Goal: Transaction & Acquisition: Purchase product/service

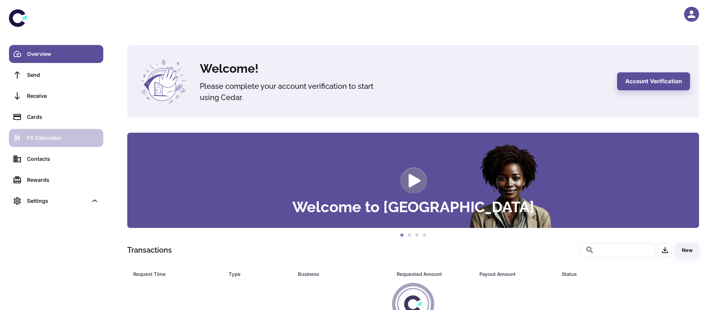
click at [46, 141] on div "FX Calculator" at bounding box center [63, 138] width 72 height 8
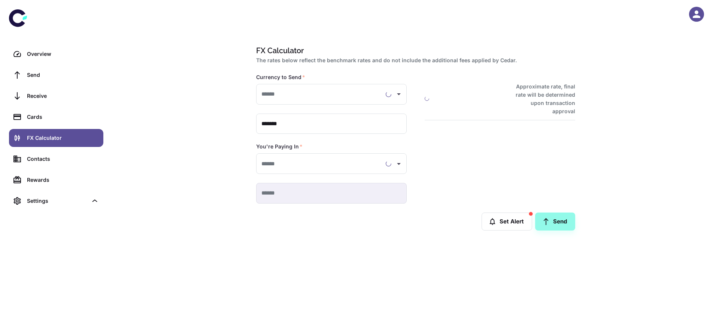
type input "**********"
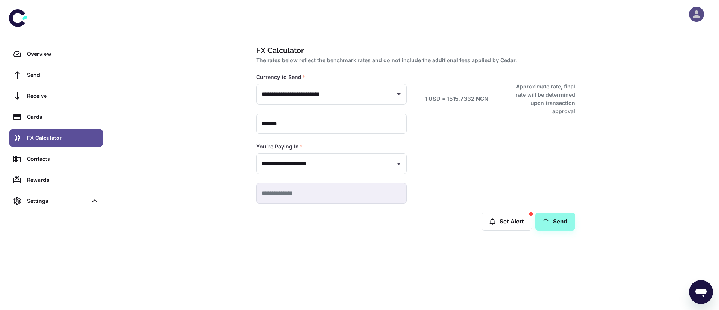
click at [698, 19] on icon "button" at bounding box center [696, 14] width 11 height 11
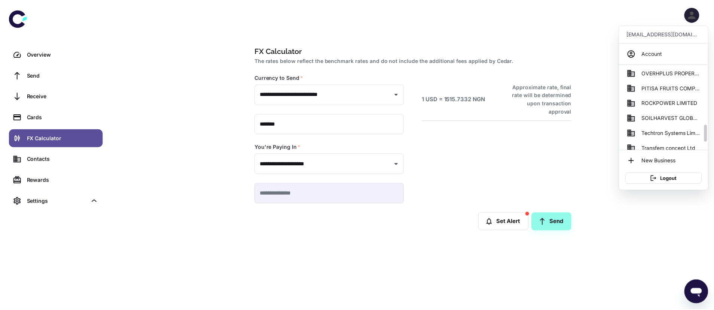
scroll to position [314, 0]
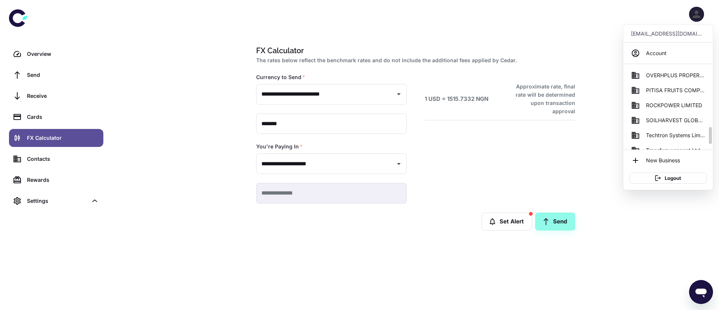
click at [658, 122] on span "SOILHARVEST GLOBAL BUSINESS SERVICES" at bounding box center [675, 120] width 59 height 8
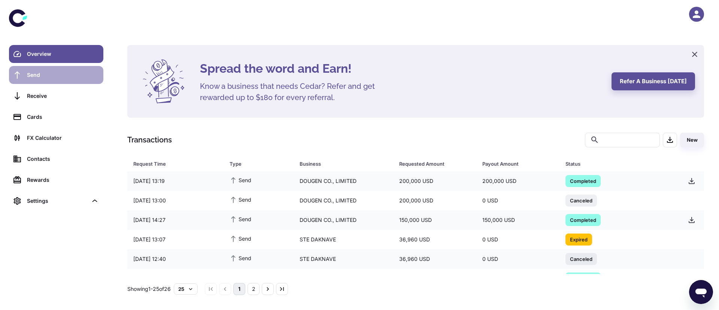
click at [55, 73] on div "Send" at bounding box center [63, 75] width 72 height 8
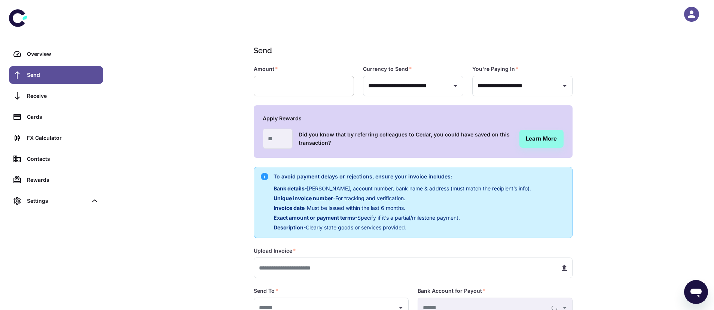
click at [273, 89] on input "text" at bounding box center [304, 86] width 100 height 21
type input "******"
click at [287, 265] on input "text" at bounding box center [404, 267] width 300 height 21
type input "**********"
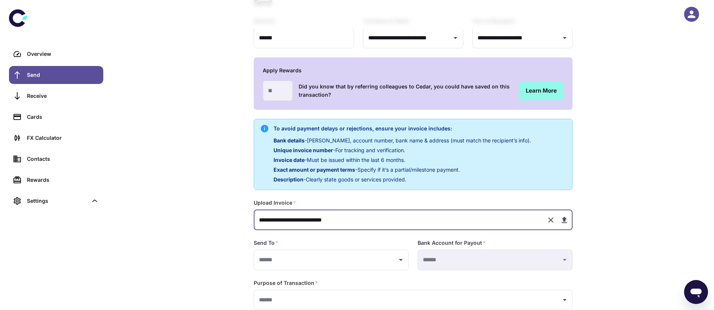
scroll to position [90, 0]
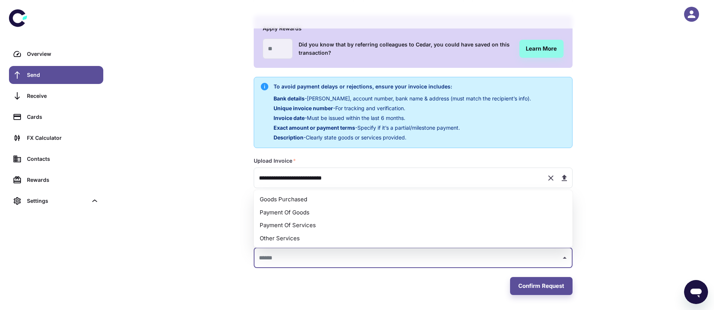
click at [292, 255] on input "text" at bounding box center [407, 258] width 301 height 14
click at [289, 225] on li "Payment Of Services" at bounding box center [413, 225] width 319 height 13
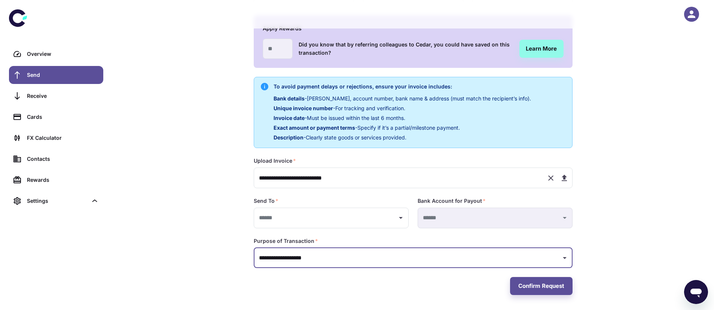
click at [276, 256] on input "**********" at bounding box center [407, 258] width 301 height 14
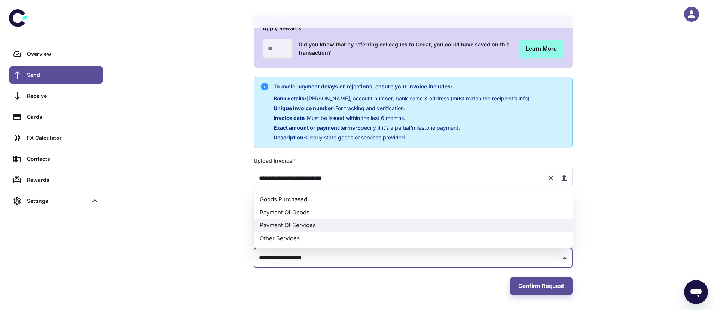
click at [289, 213] on li "Payment Of Goods" at bounding box center [413, 212] width 319 height 13
type input "**********"
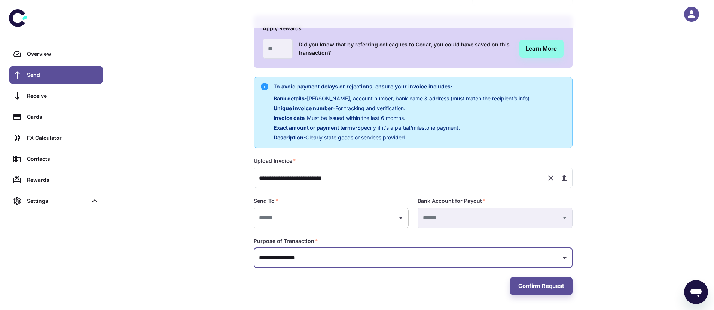
click at [281, 216] on input "text" at bounding box center [325, 218] width 137 height 14
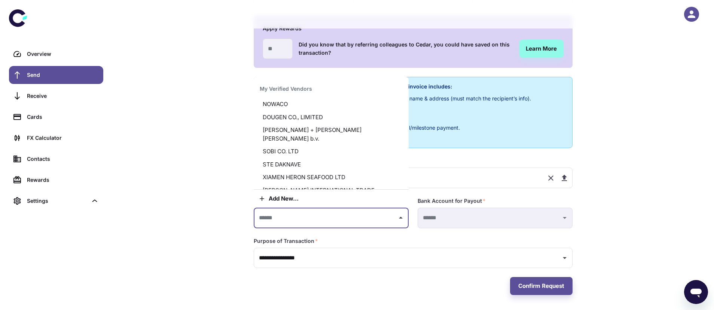
click at [287, 171] on li "XIAMEN HERON SEAFOOD LTD" at bounding box center [331, 177] width 155 height 13
type input "**********"
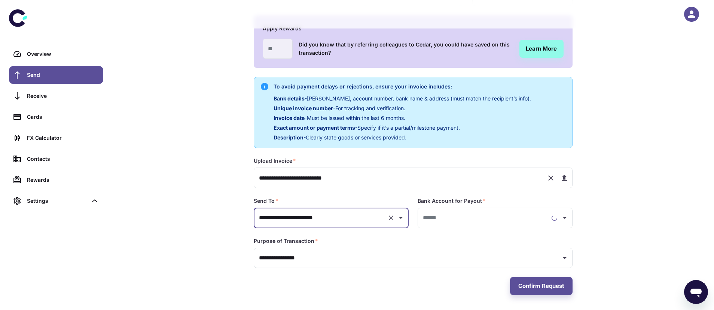
type input "**********"
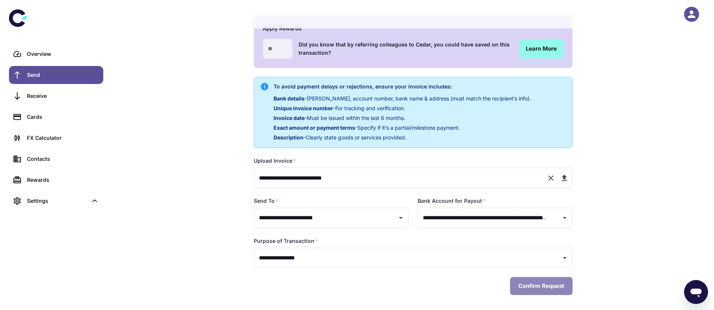
click at [554, 287] on button "Confirm Request" at bounding box center [541, 286] width 63 height 18
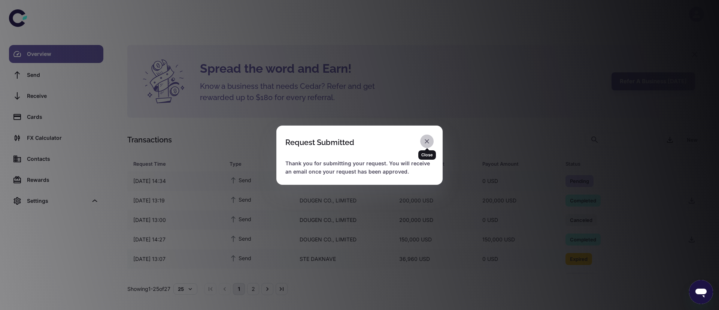
click at [430, 142] on icon "button" at bounding box center [426, 140] width 7 height 7
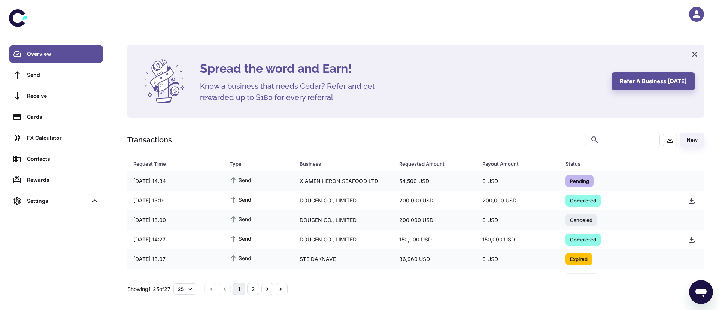
click at [460, 29] on div "Spread the word and Earn! Know a business that needs Cedar? Refer and get rewar…" at bounding box center [415, 155] width 606 height 310
click at [259, 288] on button "2" at bounding box center [253, 289] width 12 height 12
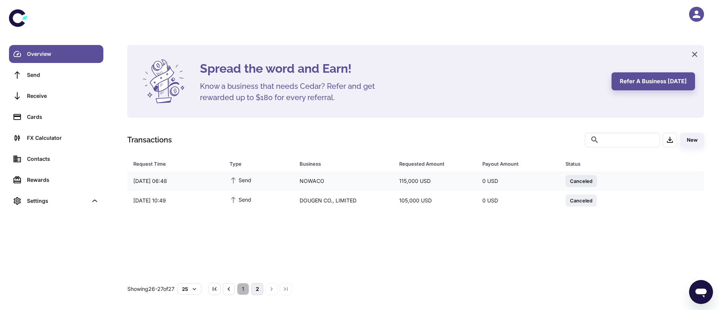
click at [248, 287] on button "1" at bounding box center [243, 289] width 12 height 12
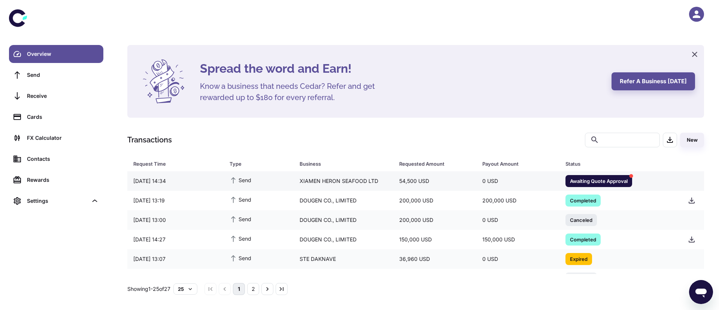
click at [386, 179] on div "XIAMEN HERON SEAFOOD LTD" at bounding box center [343, 181] width 100 height 14
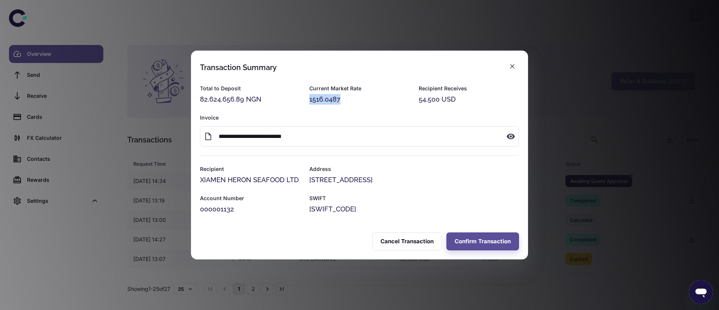
drag, startPoint x: 353, startPoint y: 97, endPoint x: 308, endPoint y: 97, distance: 45.3
click at [308, 97] on div "Current Market Rate 1516.0487" at bounding box center [354, 89] width 109 height 29
copy div "1516.0487"
drag, startPoint x: 257, startPoint y: 94, endPoint x: 195, endPoint y: 89, distance: 61.9
click at [195, 89] on div "Total to Deposit 82,624,656.89 NGN" at bounding box center [245, 89] width 109 height 29
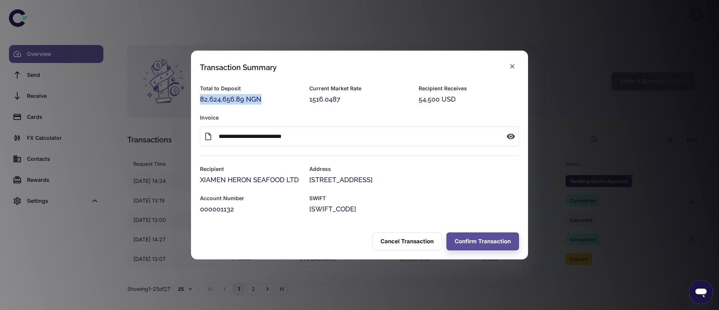
copy div "82,624,656.89 NGN"
click at [464, 245] on button "Confirm Transaction" at bounding box center [482, 241] width 73 height 18
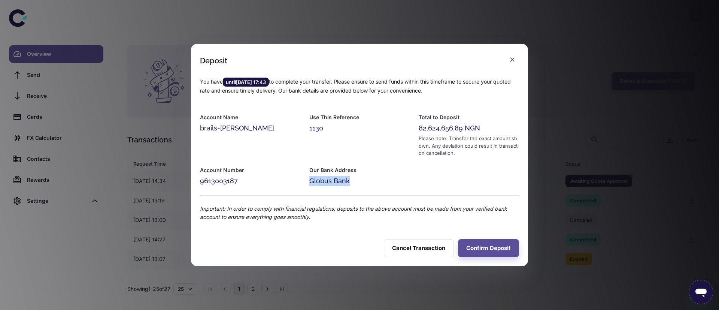
drag, startPoint x: 348, startPoint y: 182, endPoint x: 301, endPoint y: 184, distance: 47.6
click at [301, 184] on div "Our Bank Address Globus Bank" at bounding box center [354, 171] width 109 height 29
copy div "Globus Bank"
drag, startPoint x: 242, startPoint y: 179, endPoint x: 198, endPoint y: 182, distance: 43.9
click at [198, 182] on div "Account Number 9613003187" at bounding box center [245, 171] width 109 height 29
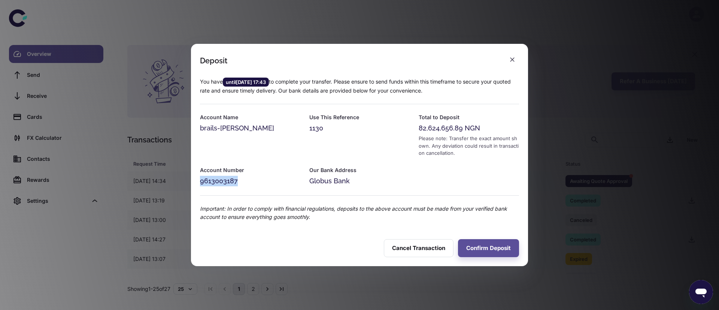
copy div "9613003187"
click at [514, 61] on icon "button" at bounding box center [511, 59] width 7 height 7
